Goal: Task Accomplishment & Management: Use online tool/utility

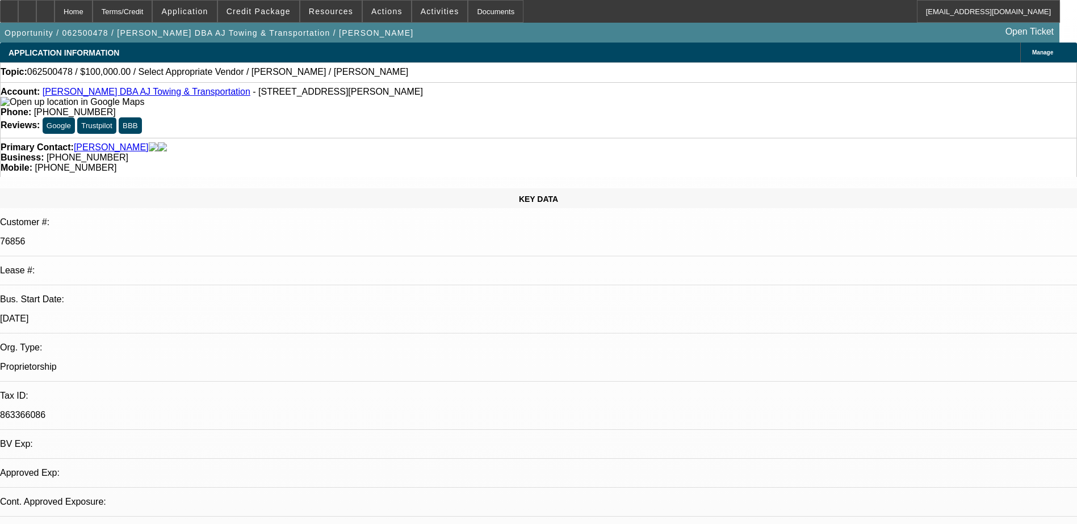
select select "0"
select select "2"
select select "0.1"
select select "4"
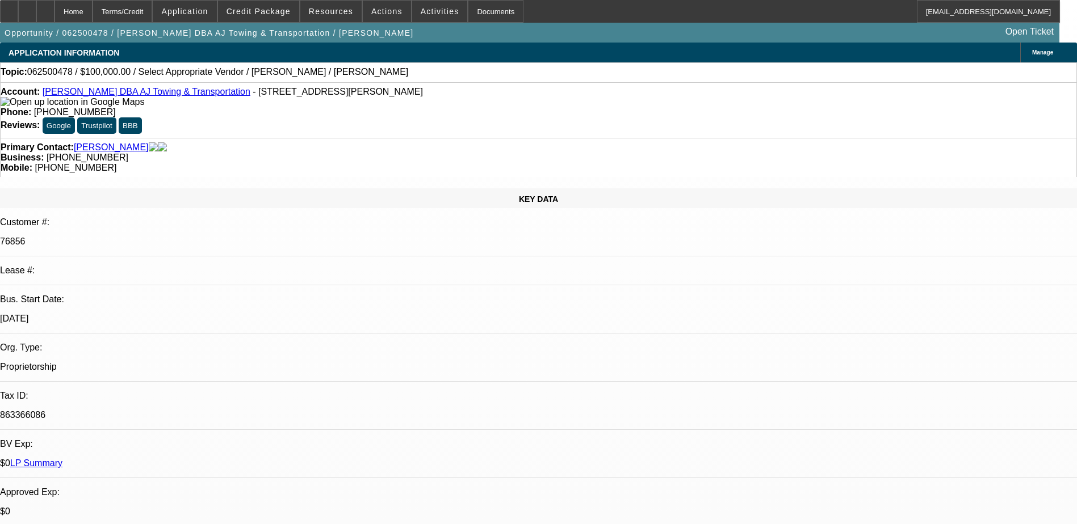
drag, startPoint x: 880, startPoint y: 121, endPoint x: 880, endPoint y: 127, distance: 6.2
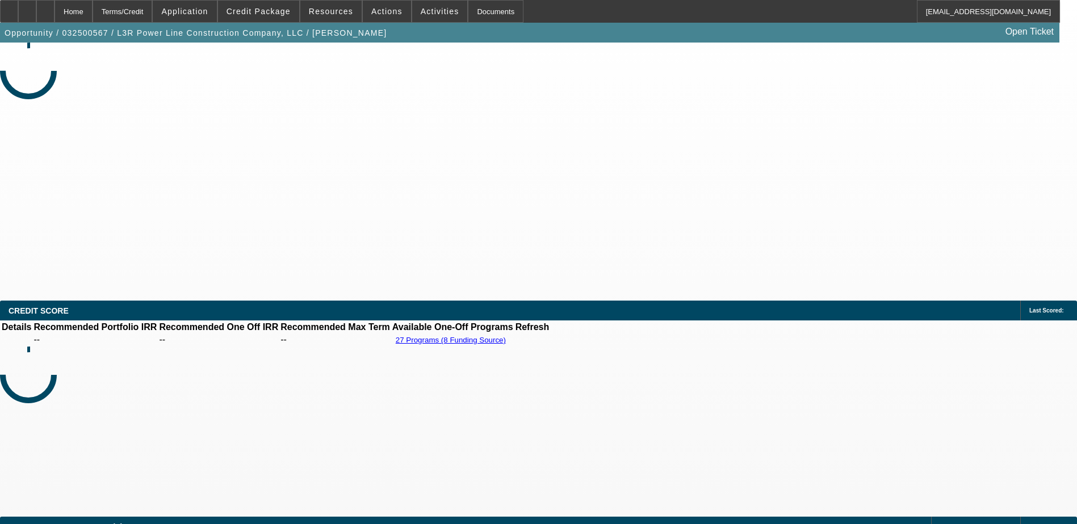
select select "0"
select select "6"
select select "0"
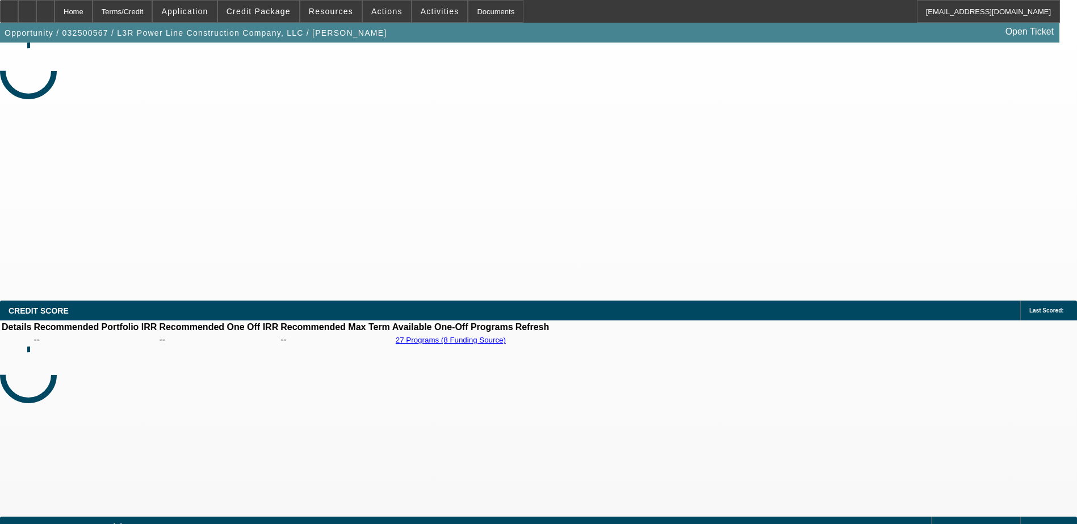
select select "0"
select select "6"
